Goal: Transaction & Acquisition: Subscribe to service/newsletter

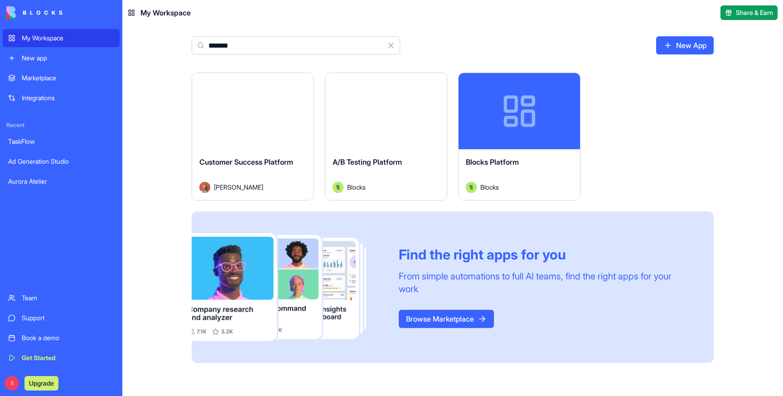
type input "********"
click at [533, 173] on div "Blocks Platform" at bounding box center [519, 168] width 107 height 25
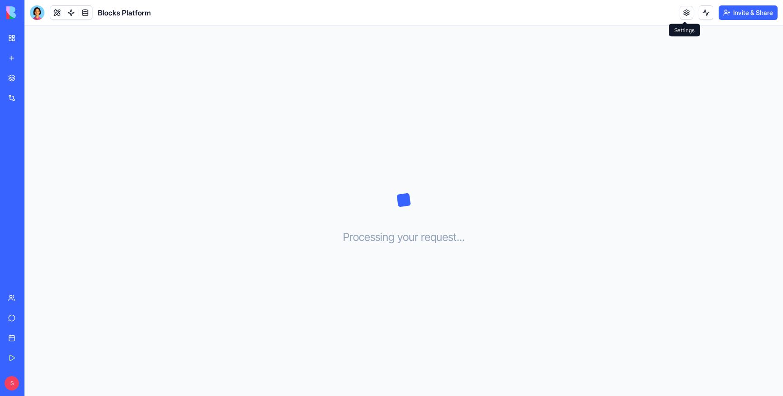
click at [686, 14] on link at bounding box center [687, 13] width 14 height 14
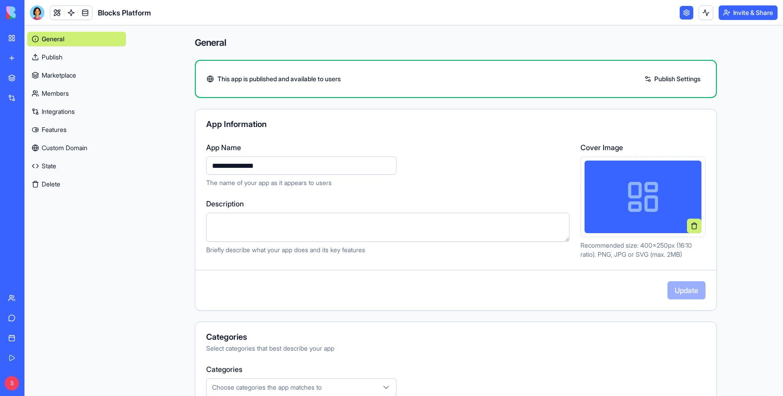
click at [64, 73] on link "Marketplace" at bounding box center [76, 75] width 99 height 15
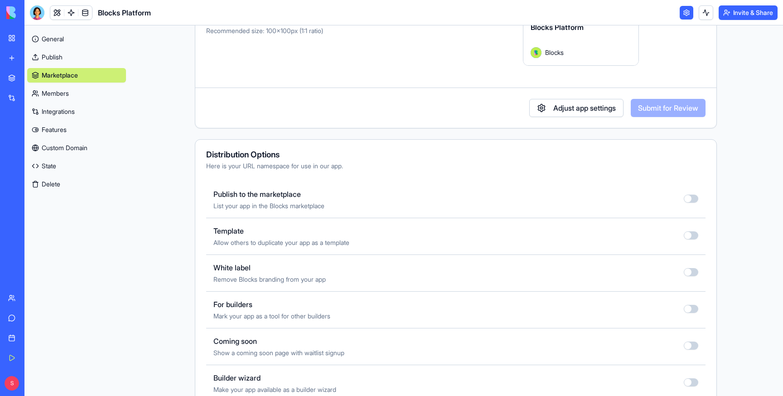
scroll to position [208, 0]
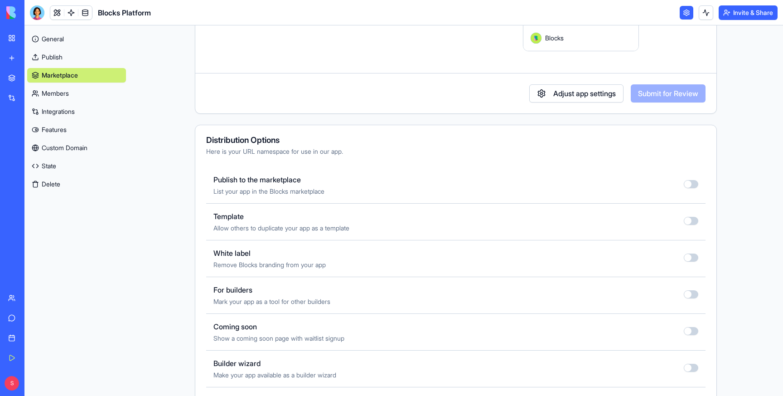
click at [692, 185] on button "button" at bounding box center [691, 184] width 15 height 8
click at [691, 182] on button "button" at bounding box center [691, 184] width 15 height 8
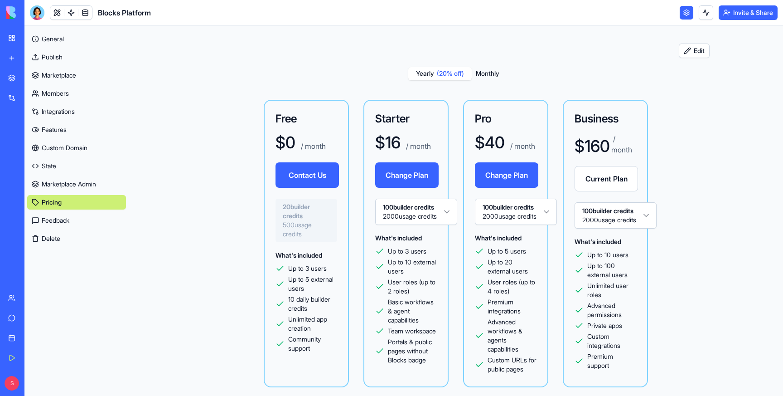
click at [693, 50] on button "Edit" at bounding box center [694, 51] width 31 height 15
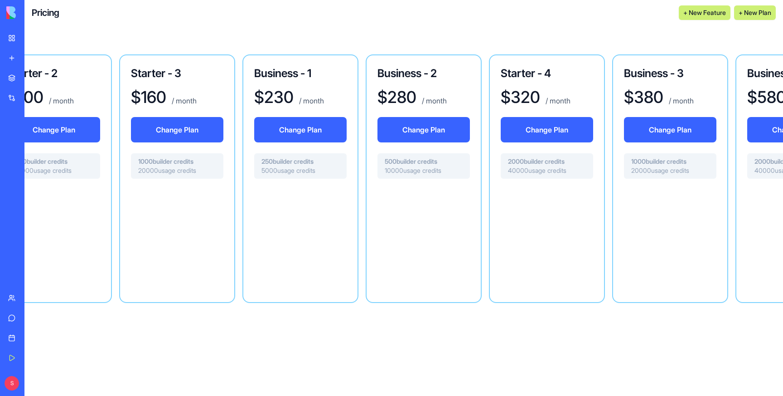
scroll to position [0, 1512]
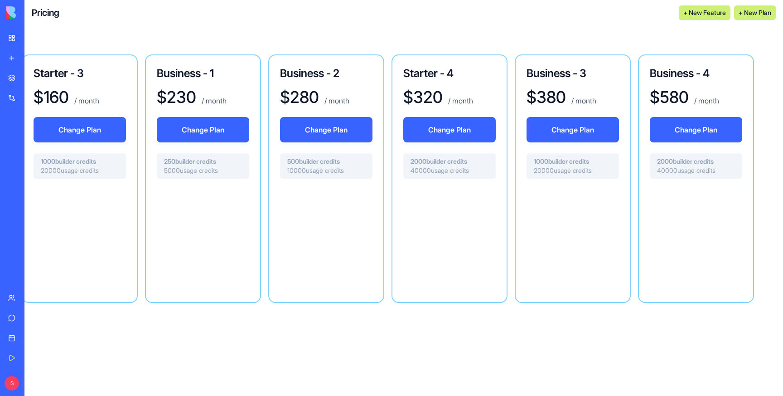
click at [759, 11] on button "+ New Plan" at bounding box center [755, 12] width 42 height 15
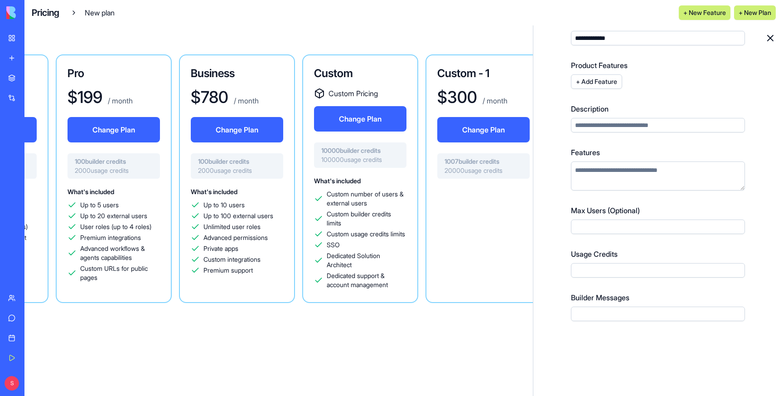
scroll to position [0, 244]
type input "**********"
click at [200, 85] on div "Business $ 780 / month Change Plan 100 builder credits 2000 usage credits What'…" at bounding box center [238, 178] width 116 height 248
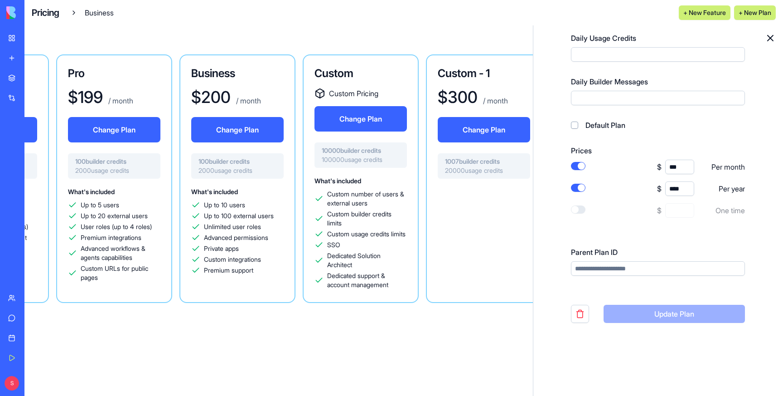
scroll to position [405, 0]
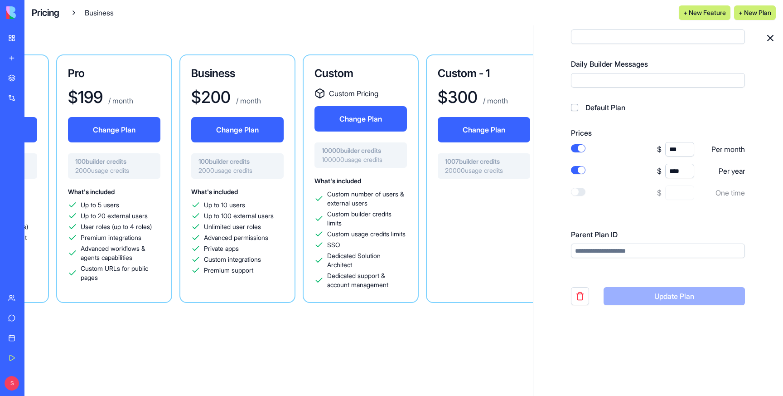
click at [770, 38] on icon at bounding box center [770, 37] width 5 height 5
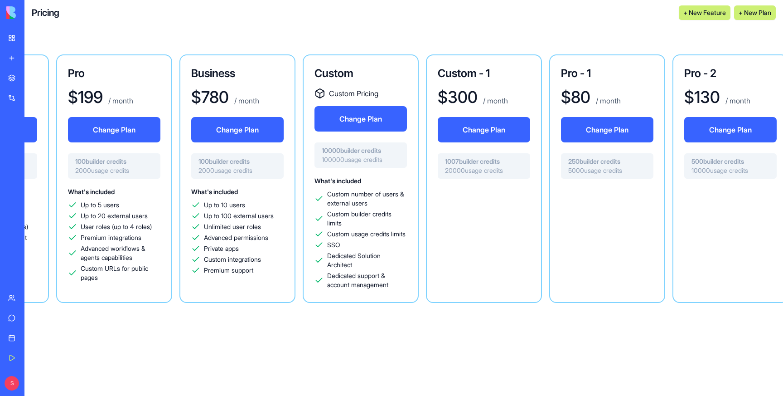
click at [762, 18] on button "+ New Plan" at bounding box center [755, 12] width 42 height 15
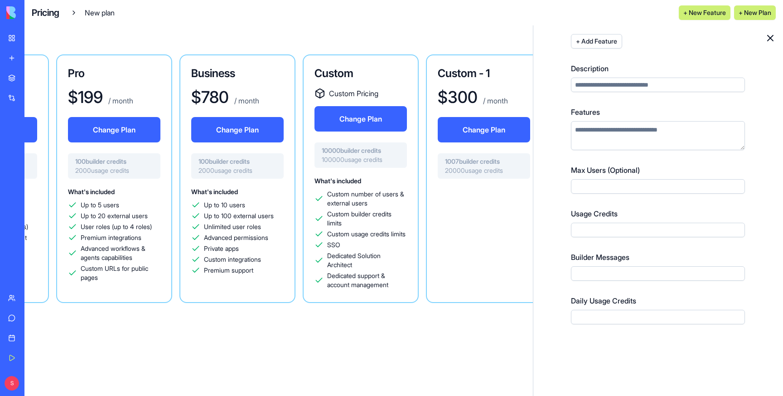
scroll to position [94, 0]
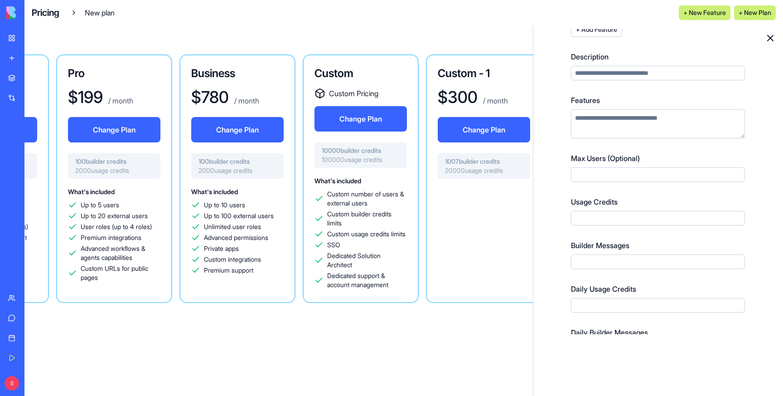
type input "**********"
click at [603, 175] on input "Max Users (Optional)" at bounding box center [658, 174] width 174 height 15
type input "**"
type input "****"
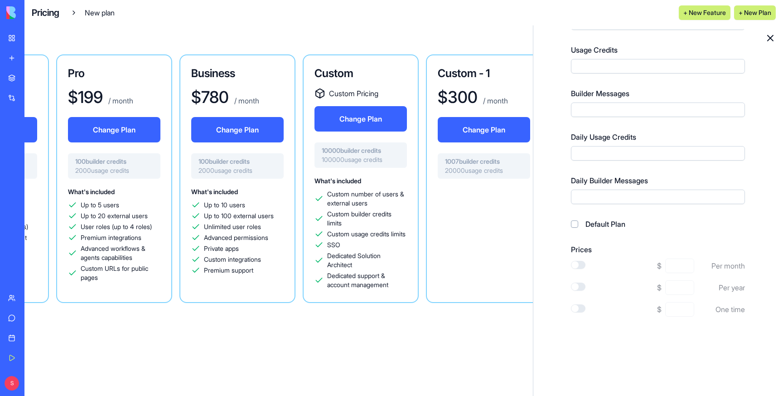
scroll to position [284, 0]
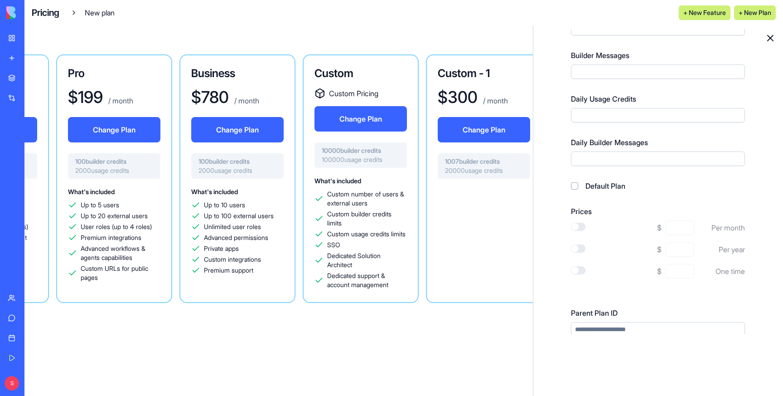
type input "***"
click at [580, 224] on button "button" at bounding box center [578, 227] width 15 height 8
click at [685, 225] on input at bounding box center [680, 227] width 29 height 15
type input "*"
click at [574, 245] on button "button" at bounding box center [578, 248] width 15 height 8
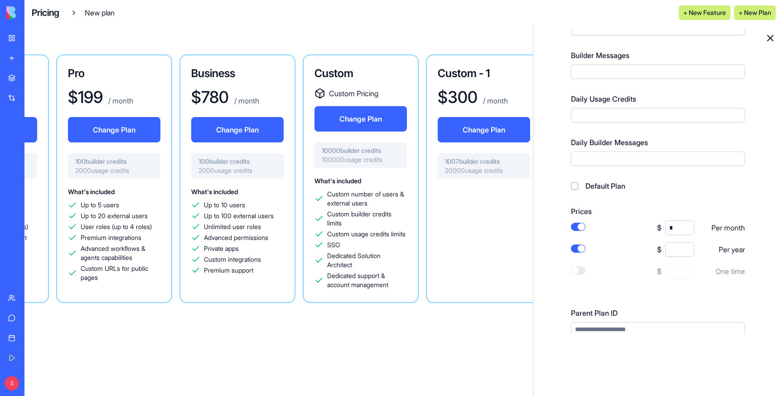
click at [679, 249] on input at bounding box center [680, 249] width 29 height 15
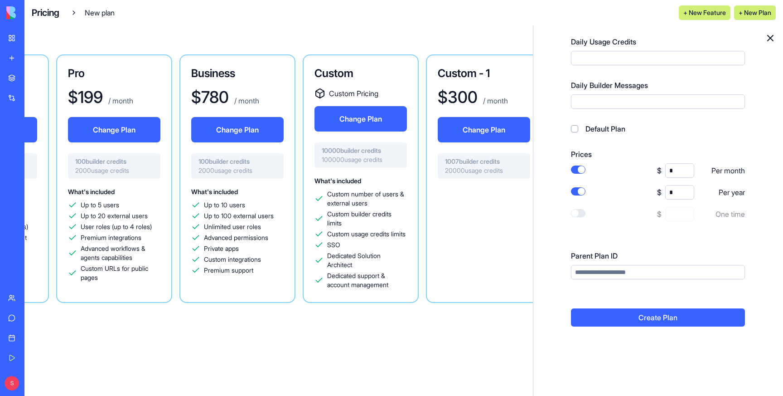
scroll to position [362, 0]
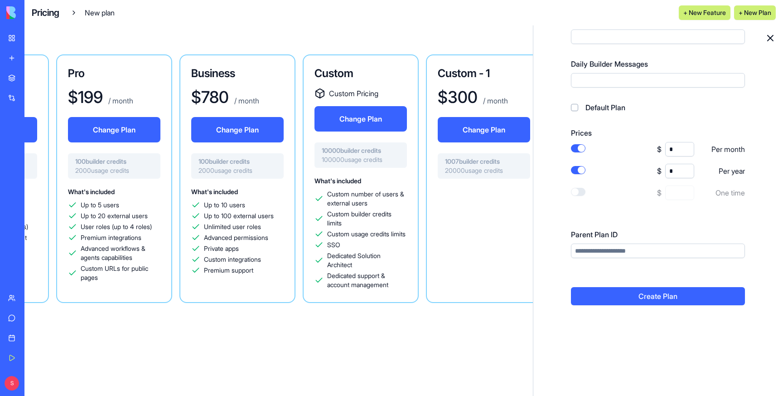
type input "*"
click at [635, 251] on input "Parent Plan ID" at bounding box center [658, 250] width 174 height 15
type input "**********"
click at [669, 296] on button "Create Plan" at bounding box center [658, 296] width 174 height 18
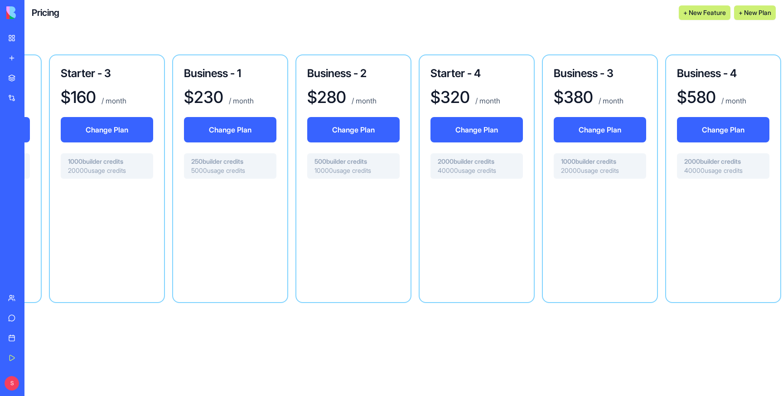
scroll to position [0, 1635]
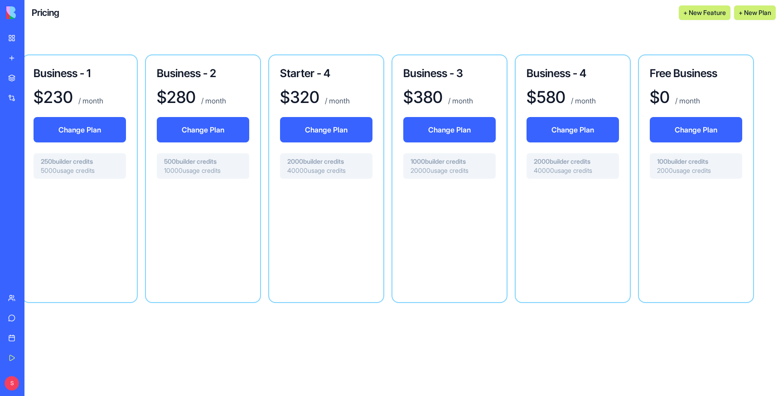
click at [685, 82] on div "Free Business $ 0 / month Change Plan 100 builder credits 2000 usage credits" at bounding box center [696, 178] width 116 height 248
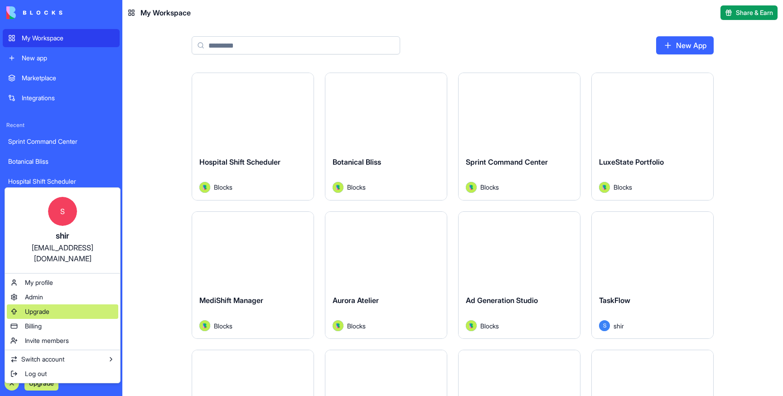
click at [53, 304] on div "Upgrade" at bounding box center [63, 311] width 112 height 15
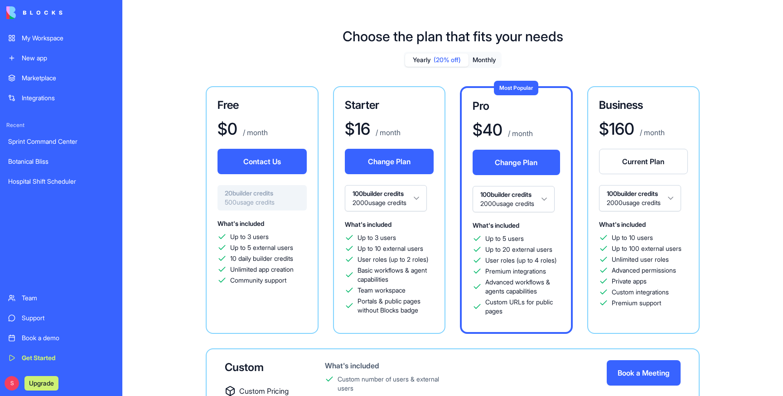
click at [489, 54] on button "Monthly" at bounding box center [485, 59] width 32 height 13
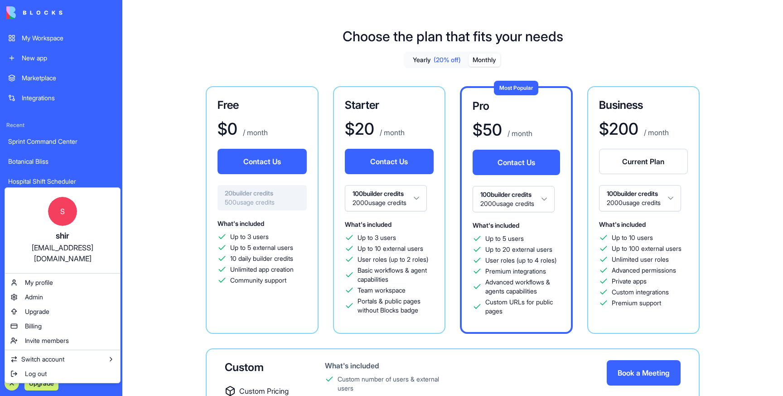
click at [160, 236] on html "My Workspace New app Marketplace Integrations Recent Sprint Command Center Bota…" at bounding box center [391, 198] width 783 height 396
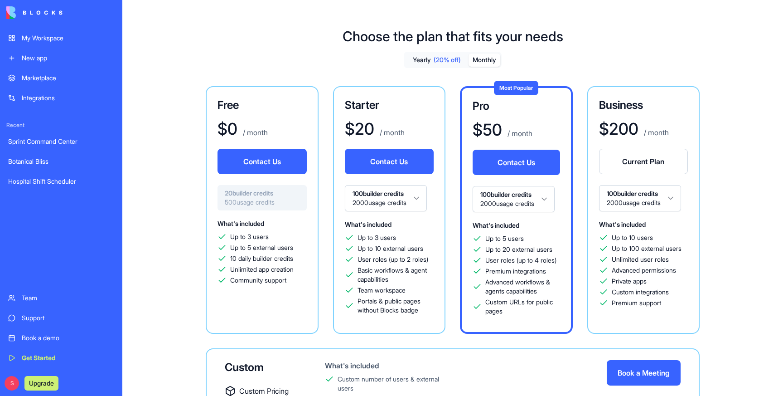
click at [38, 382] on button "Upgrade" at bounding box center [41, 383] width 34 height 15
click at [38, 385] on button "Upgrade" at bounding box center [41, 383] width 34 height 15
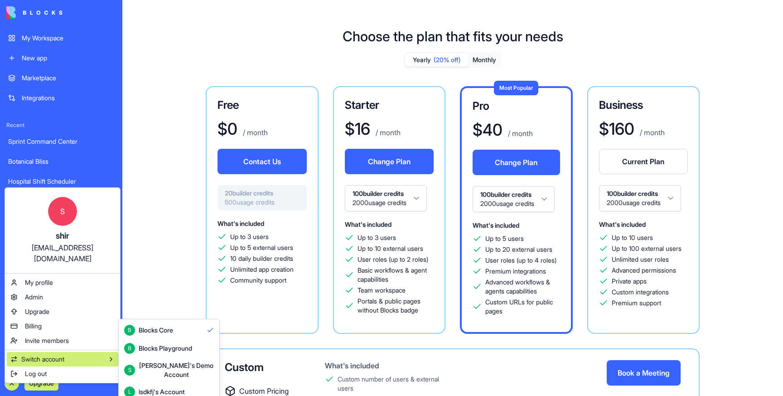
click at [168, 349] on div "Blocks Playground" at bounding box center [165, 348] width 53 height 9
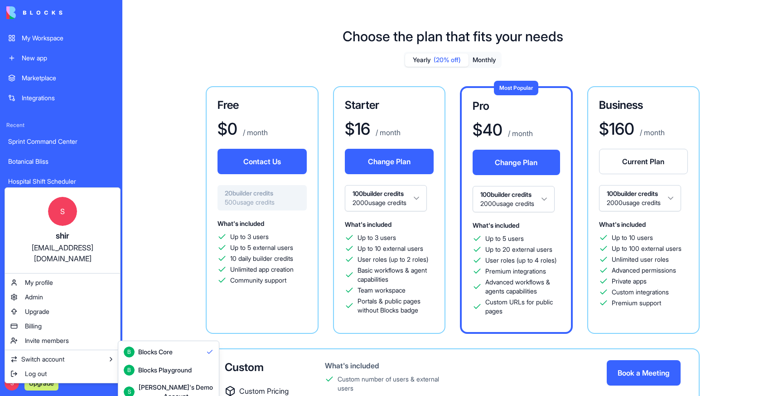
scroll to position [24, 0]
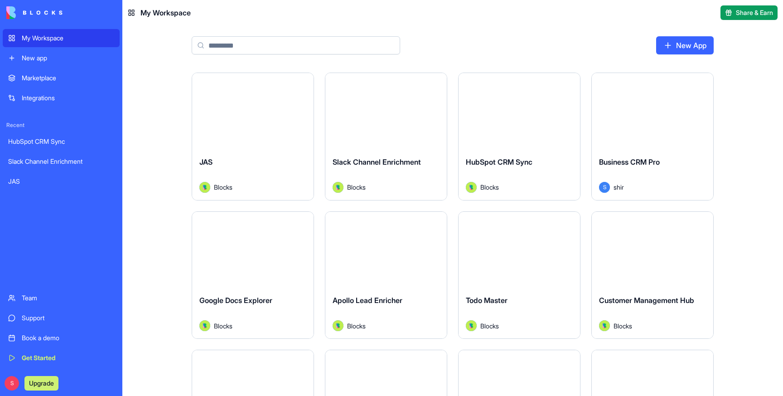
click at [38, 380] on button "Upgrade" at bounding box center [41, 383] width 34 height 15
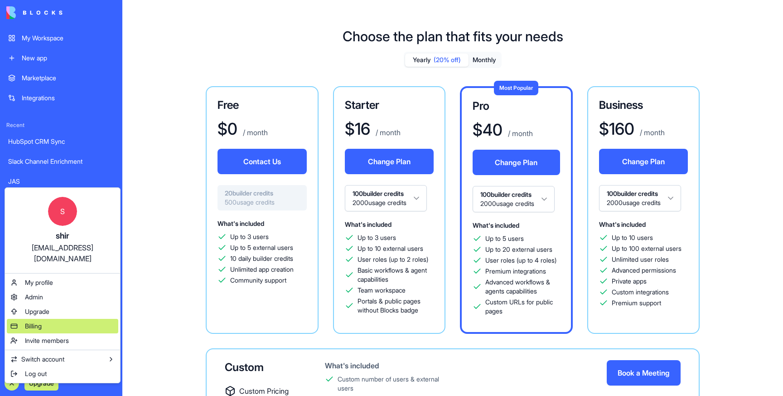
click at [34, 321] on span "Billing" at bounding box center [33, 325] width 17 height 9
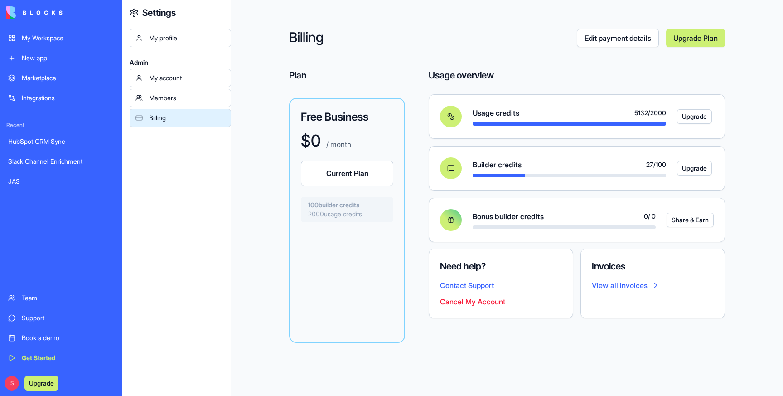
click at [181, 96] on div "Members" at bounding box center [187, 97] width 76 height 9
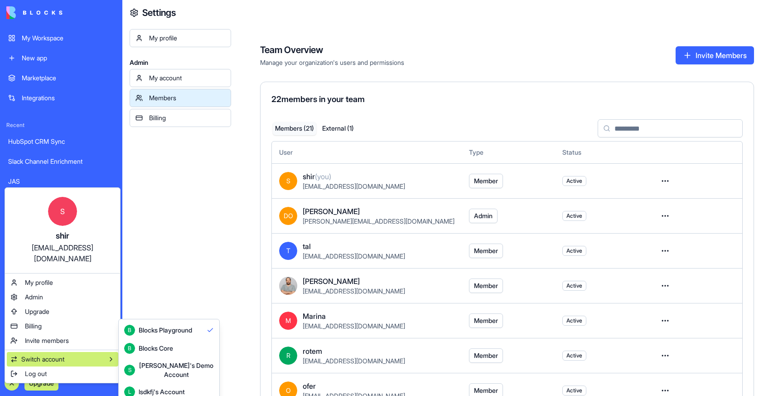
click at [165, 371] on div "S Shelly's Demo Account" at bounding box center [169, 370] width 90 height 18
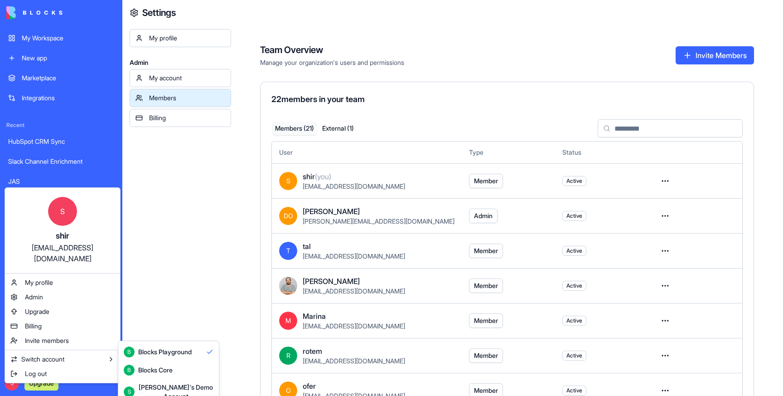
scroll to position [24, 0]
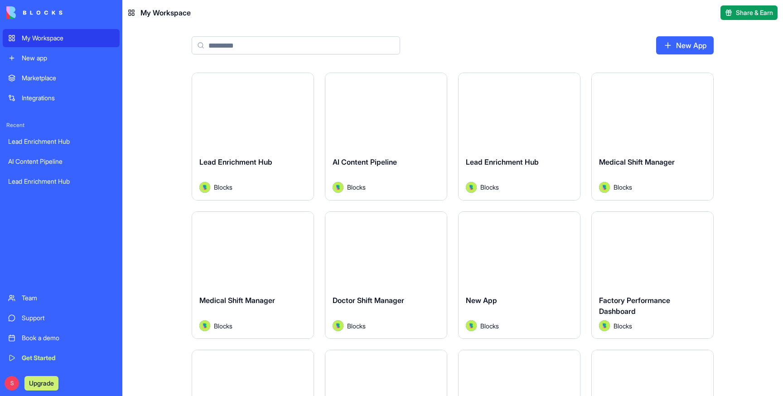
click at [37, 296] on div "Team" at bounding box center [68, 297] width 92 height 9
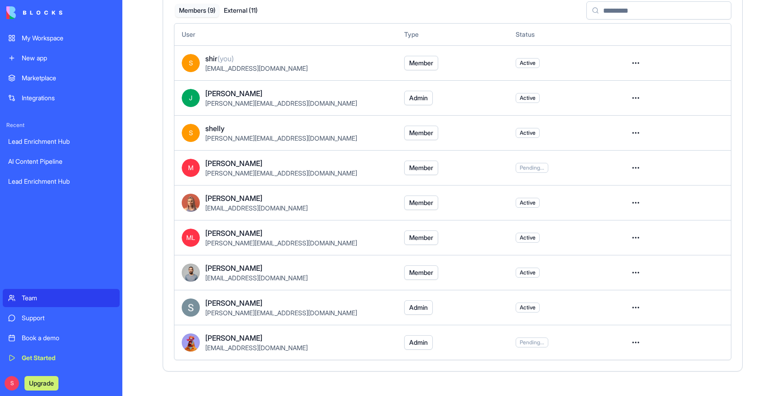
scroll to position [100, 0]
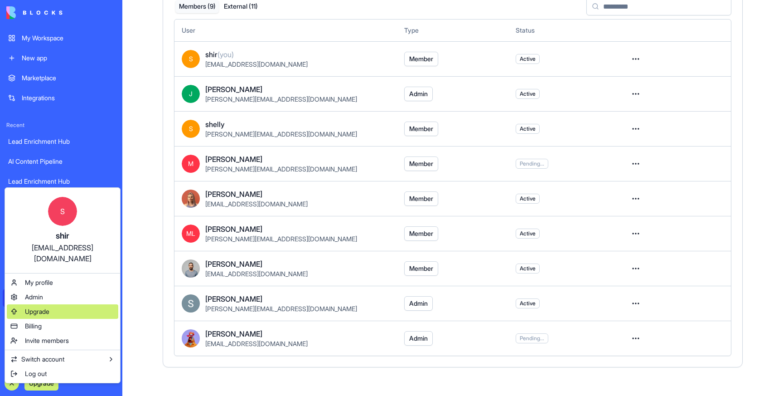
click at [49, 307] on span "Upgrade" at bounding box center [37, 311] width 24 height 9
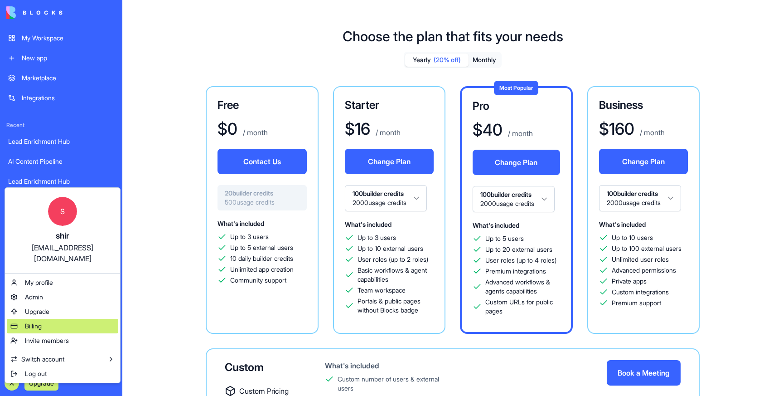
click at [39, 321] on span "Billing" at bounding box center [33, 325] width 17 height 9
